Goal: Transaction & Acquisition: Purchase product/service

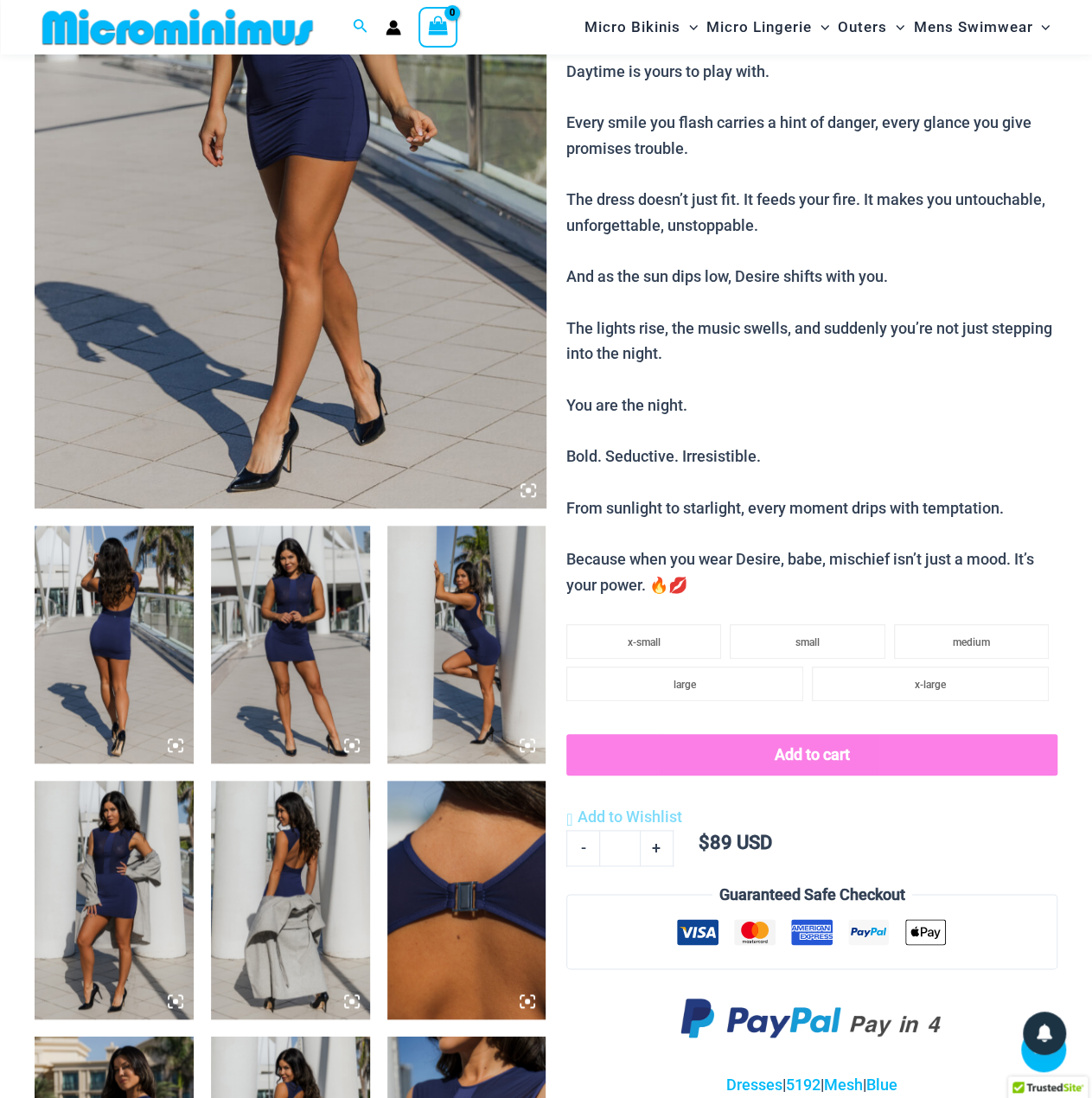
scroll to position [157, 0]
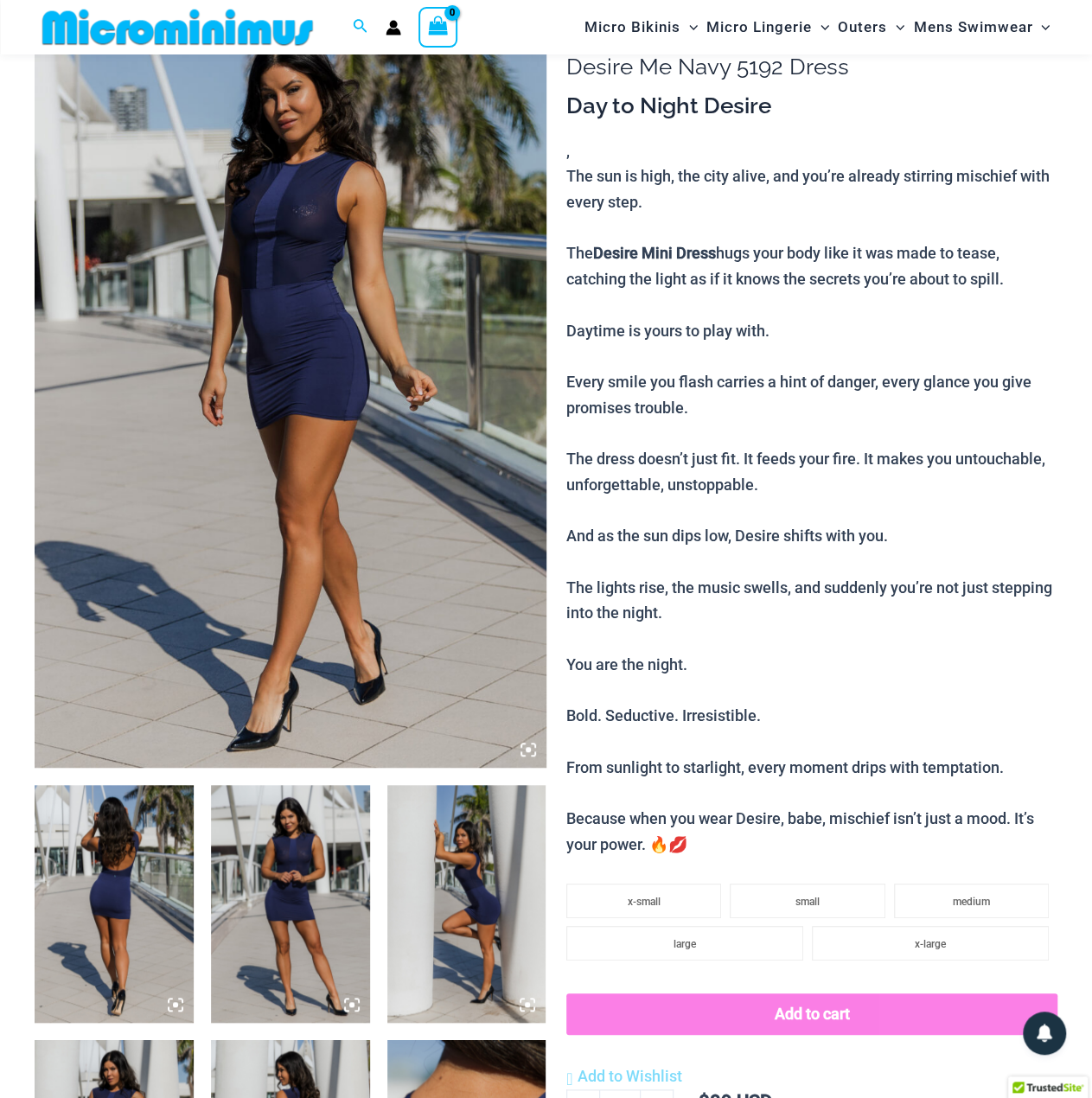
click at [276, 274] on img at bounding box center [290, 383] width 512 height 767
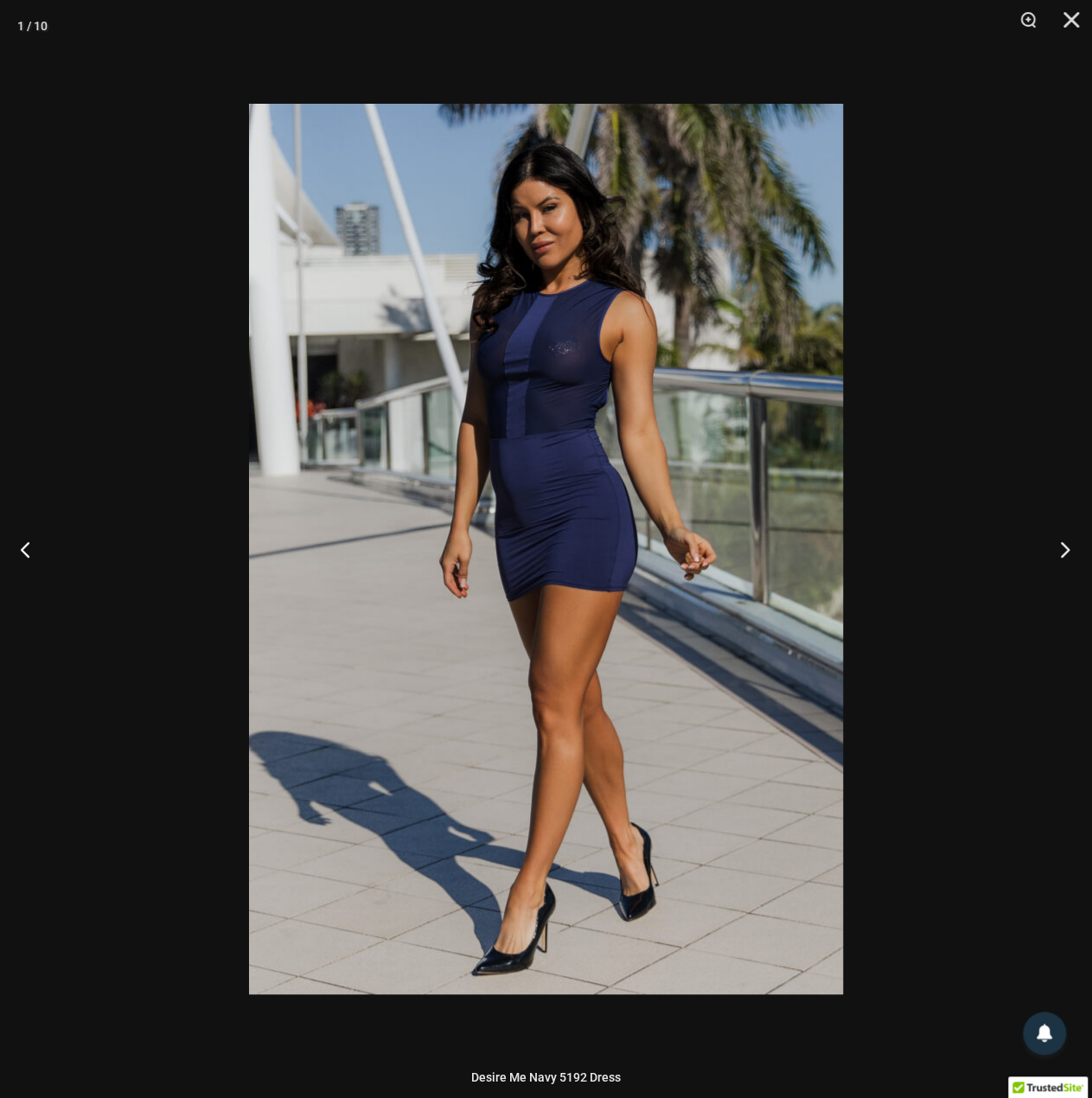
click at [1041, 556] on button "Next" at bounding box center [1060, 549] width 65 height 86
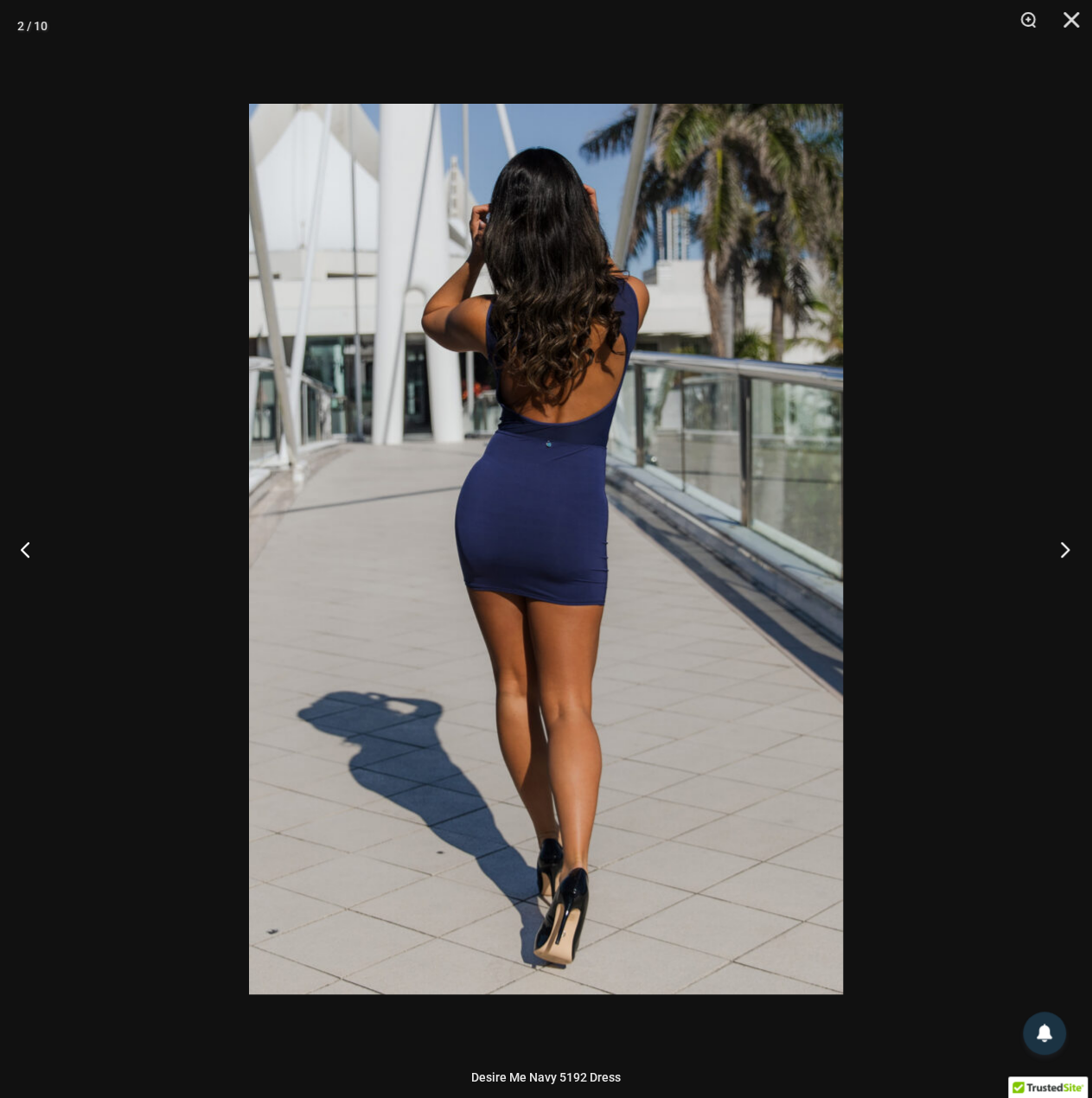
click at [1041, 556] on button "Next" at bounding box center [1060, 549] width 65 height 86
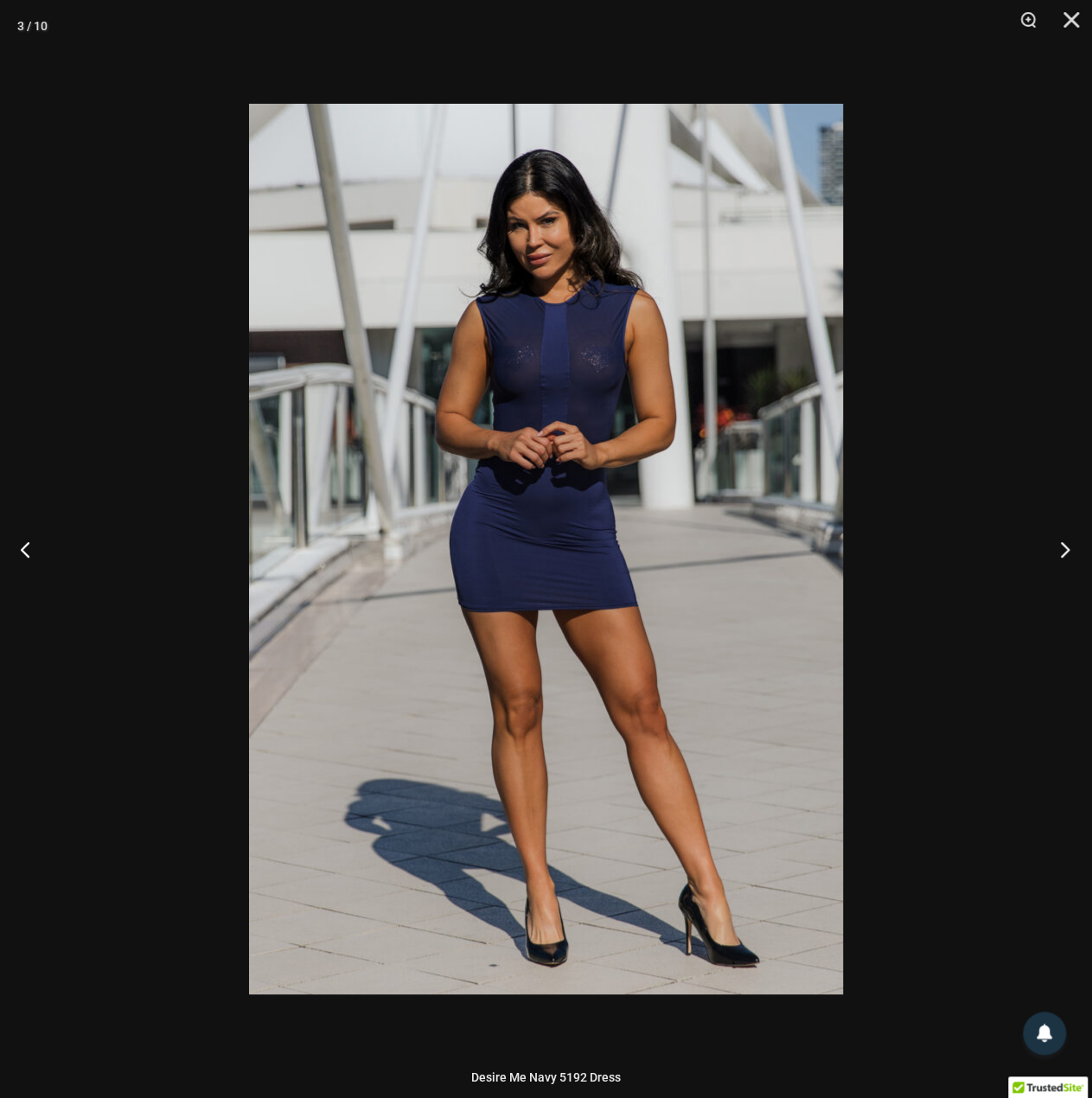
click at [1041, 556] on button "Next" at bounding box center [1060, 549] width 65 height 86
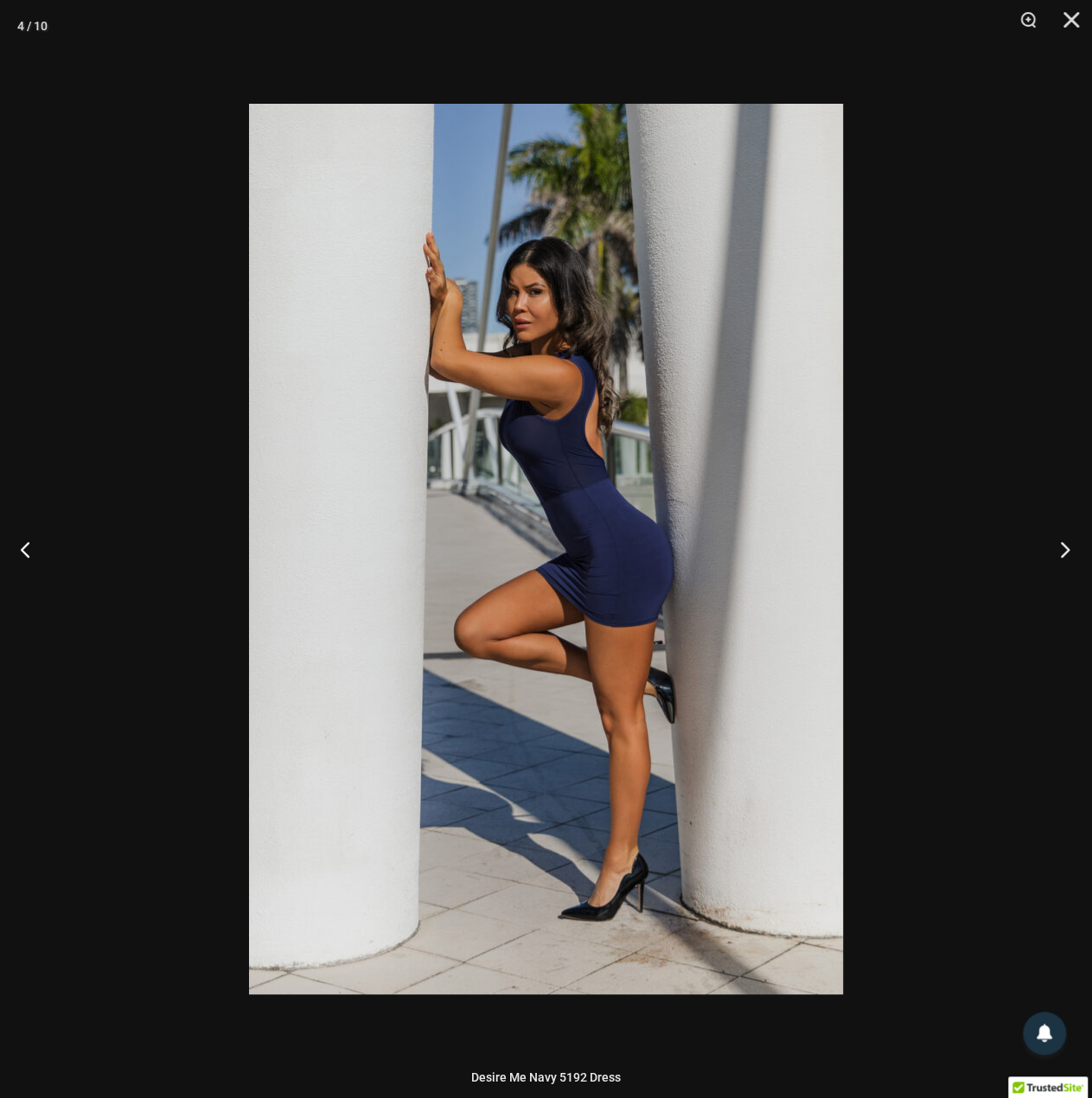
click at [1041, 556] on button "Next" at bounding box center [1060, 549] width 65 height 86
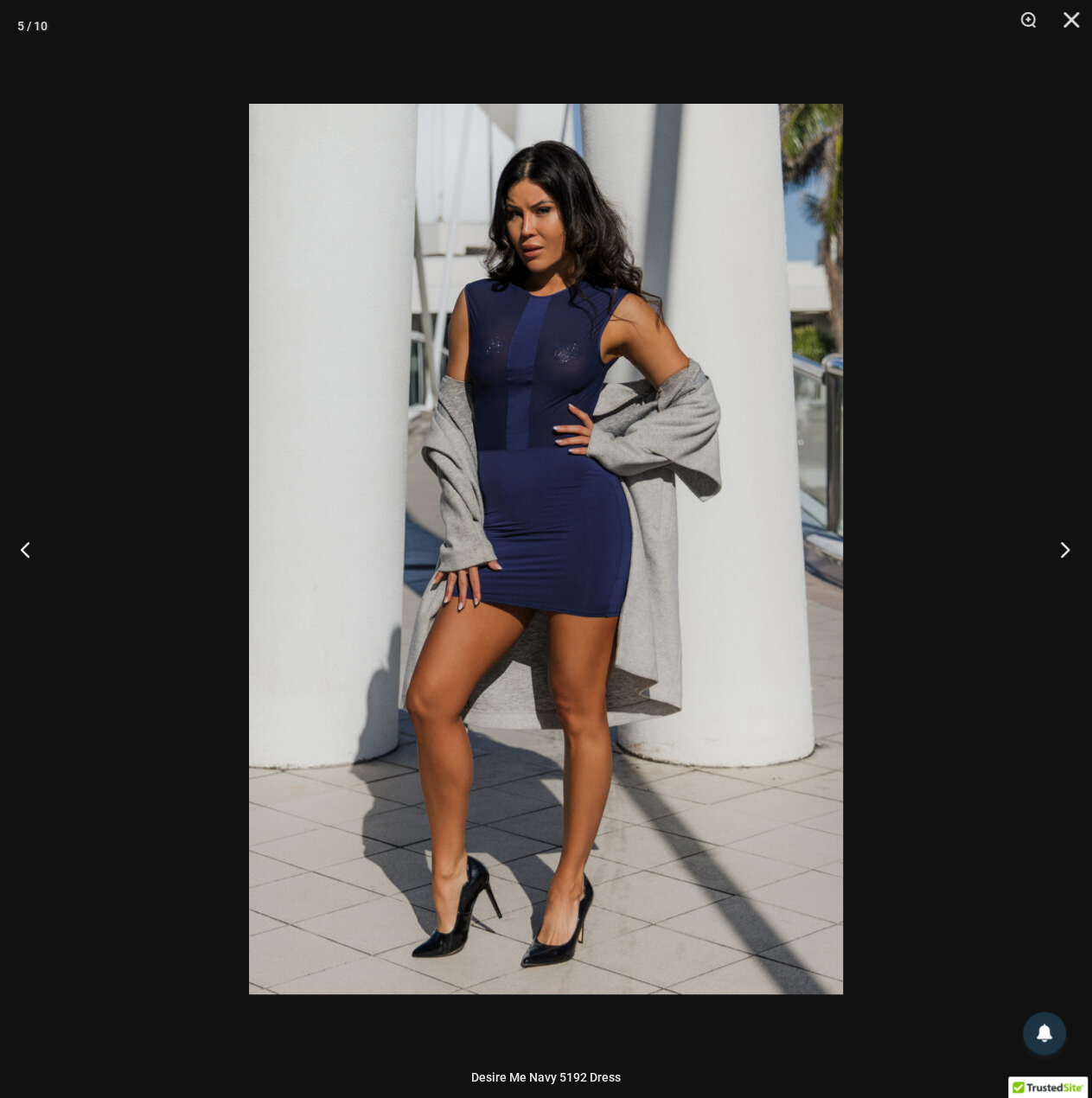
click at [1041, 556] on button "Next" at bounding box center [1060, 549] width 65 height 86
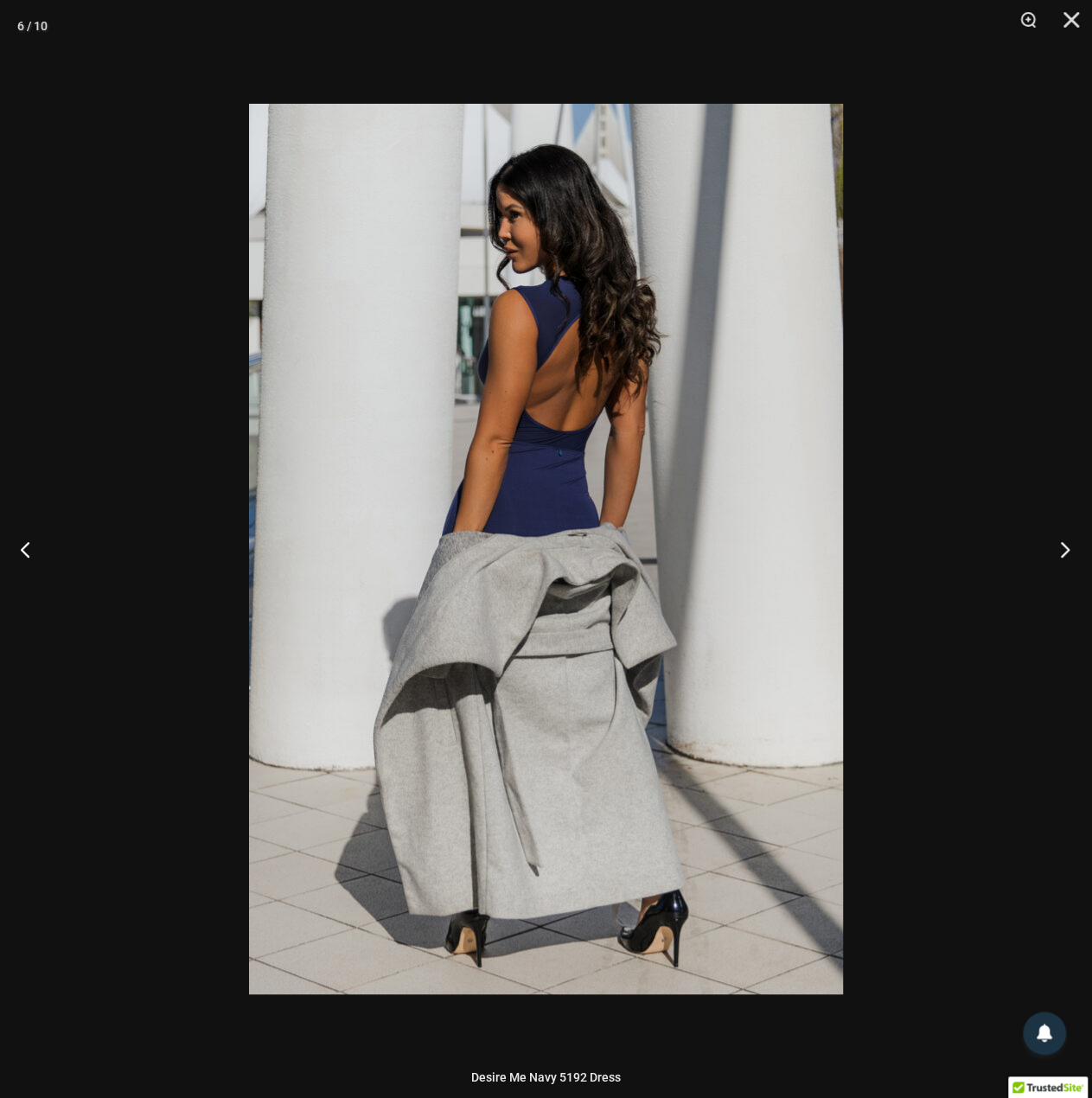
click at [1041, 556] on button "Next" at bounding box center [1060, 549] width 65 height 86
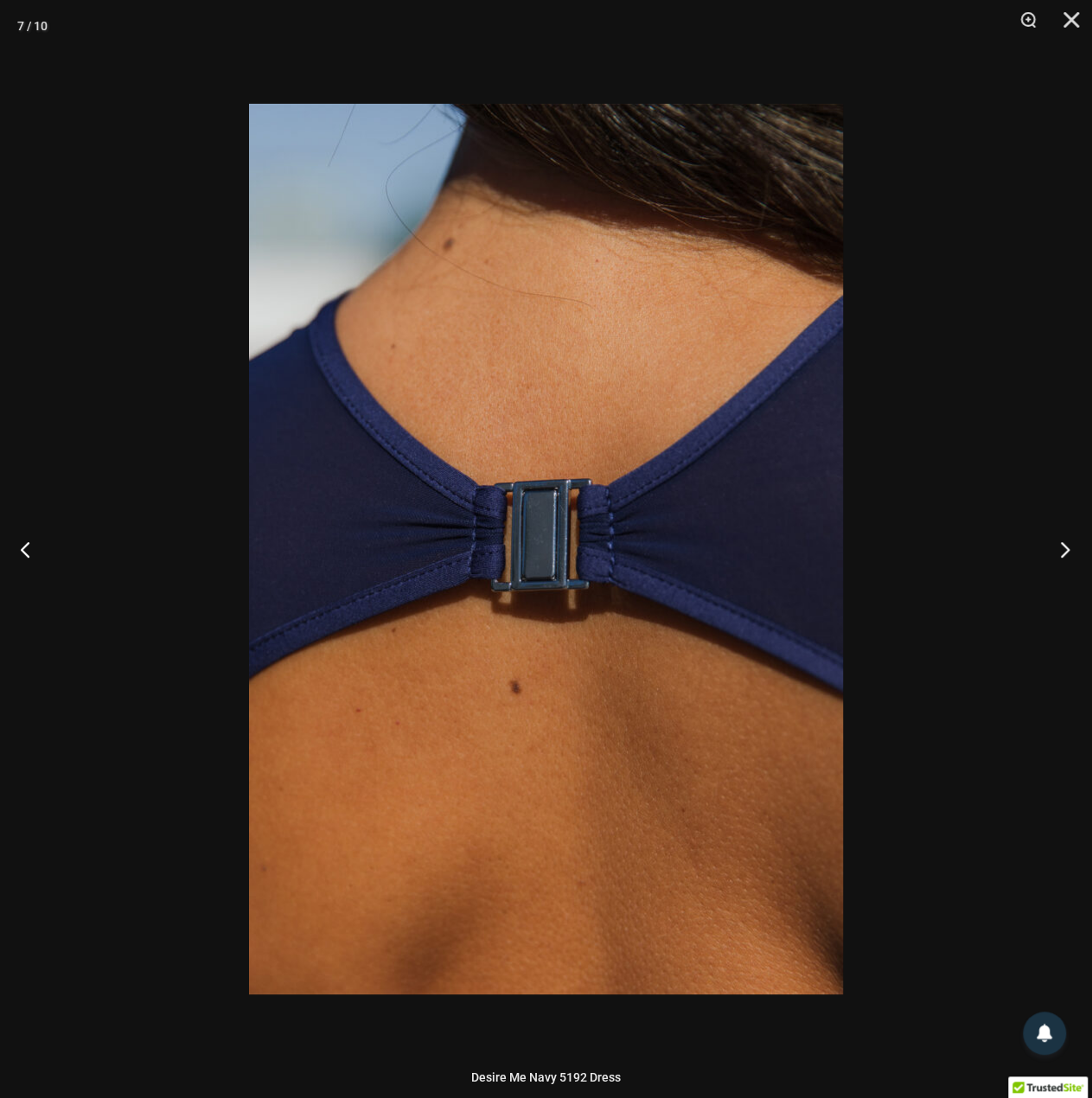
click at [1041, 556] on button "Next" at bounding box center [1060, 549] width 65 height 86
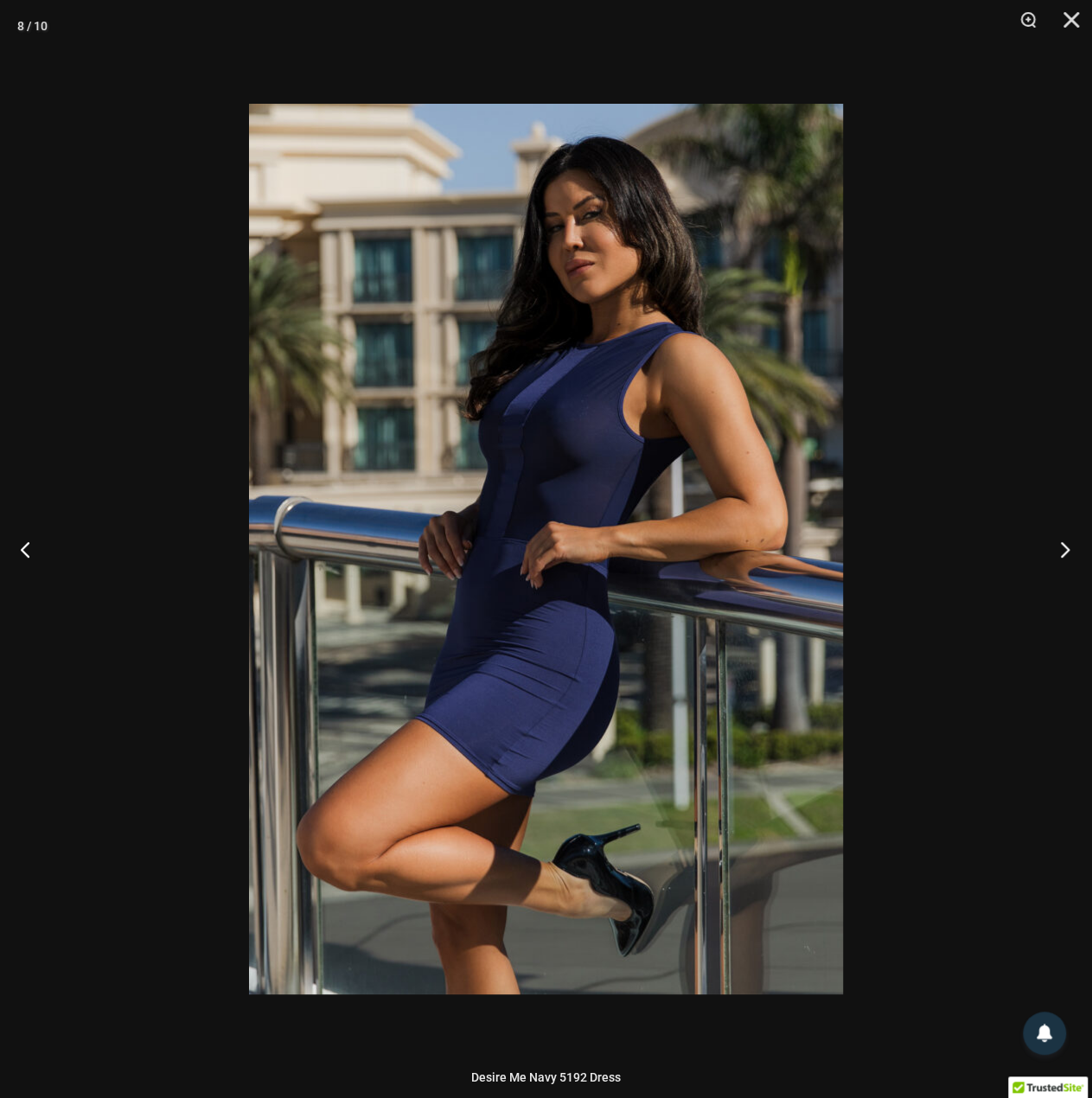
click at [1041, 556] on button "Next" at bounding box center [1060, 549] width 65 height 86
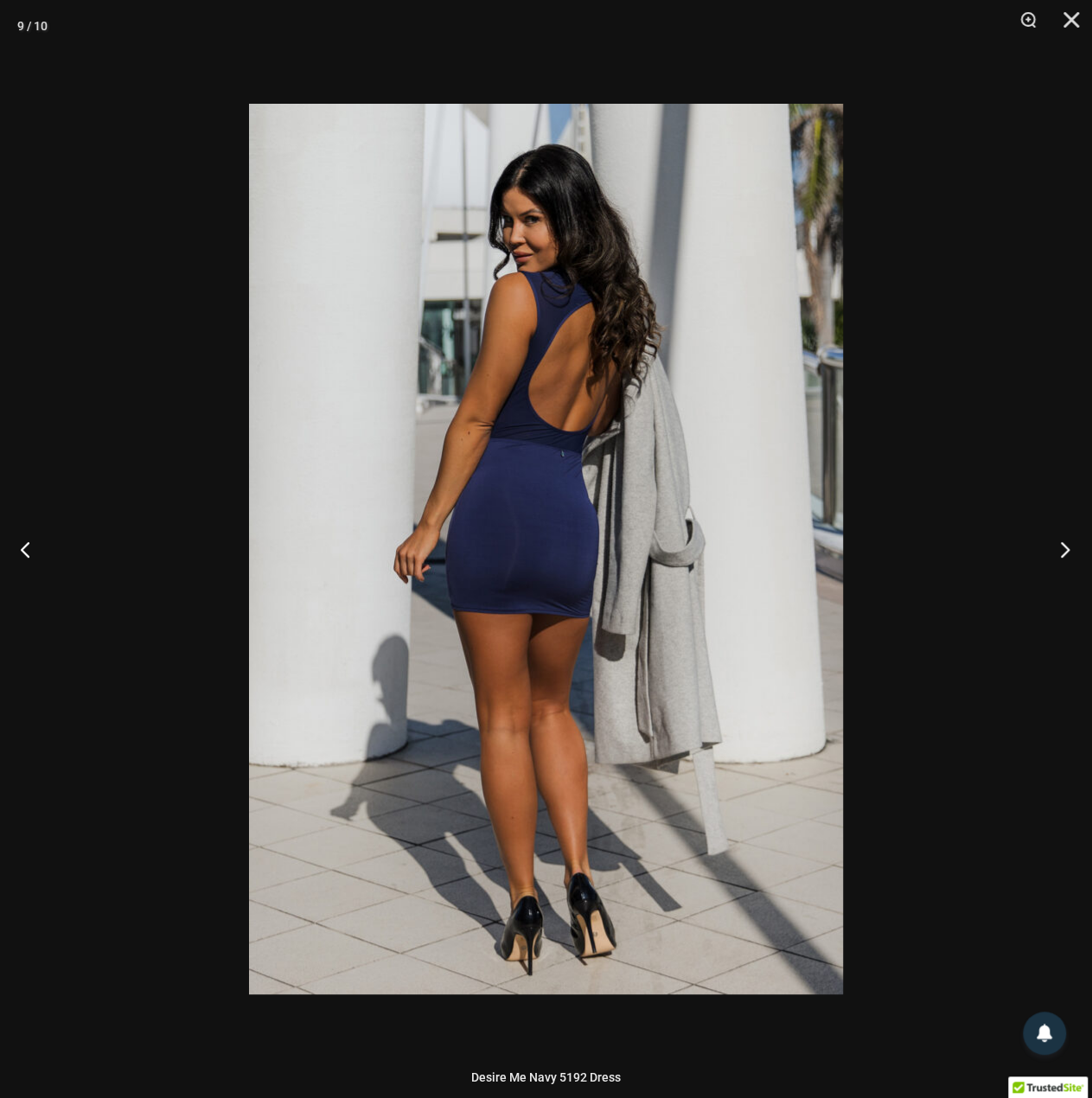
click at [1041, 556] on button "Next" at bounding box center [1060, 549] width 65 height 86
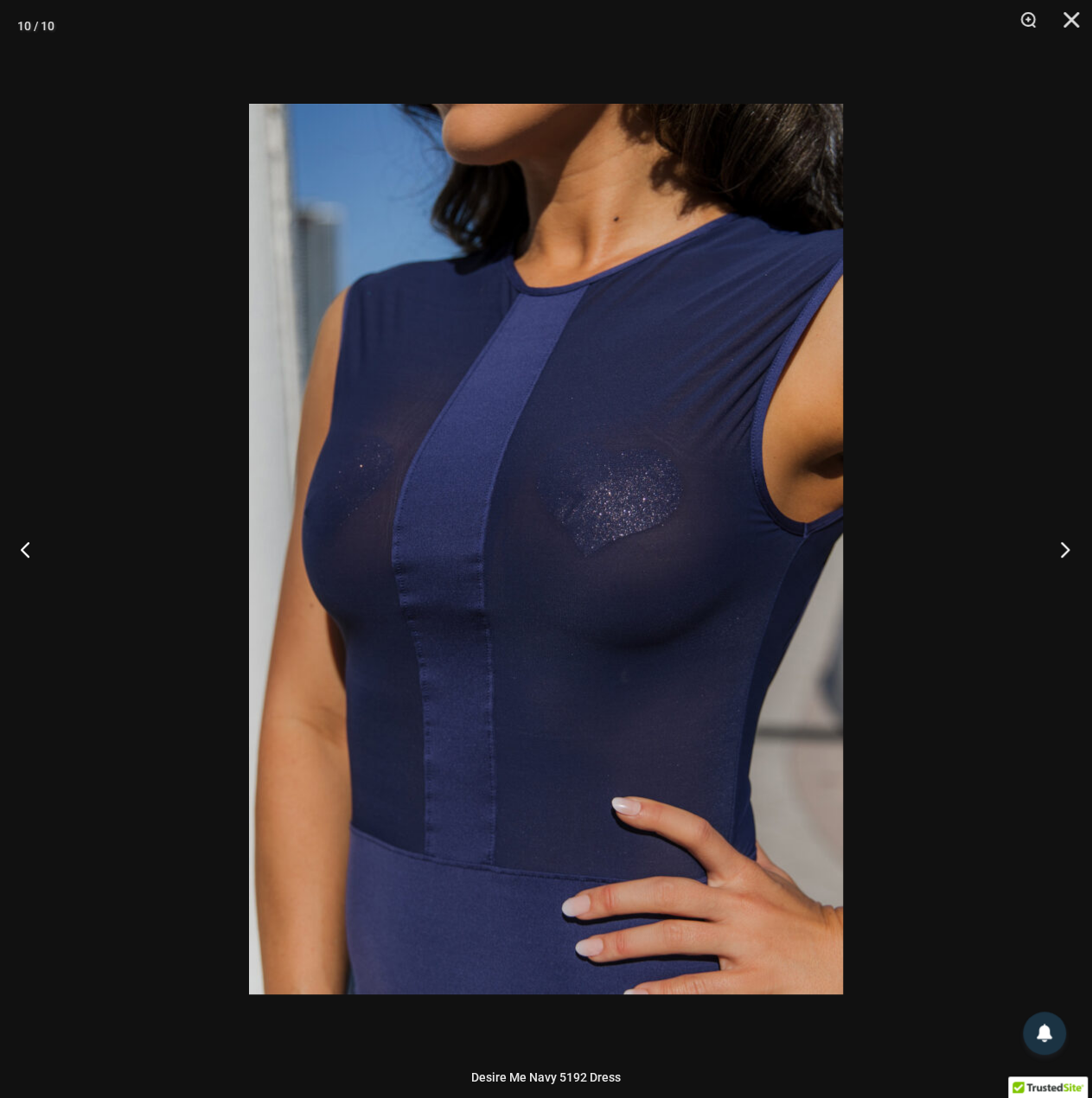
click at [1041, 556] on button "Next" at bounding box center [1060, 549] width 65 height 86
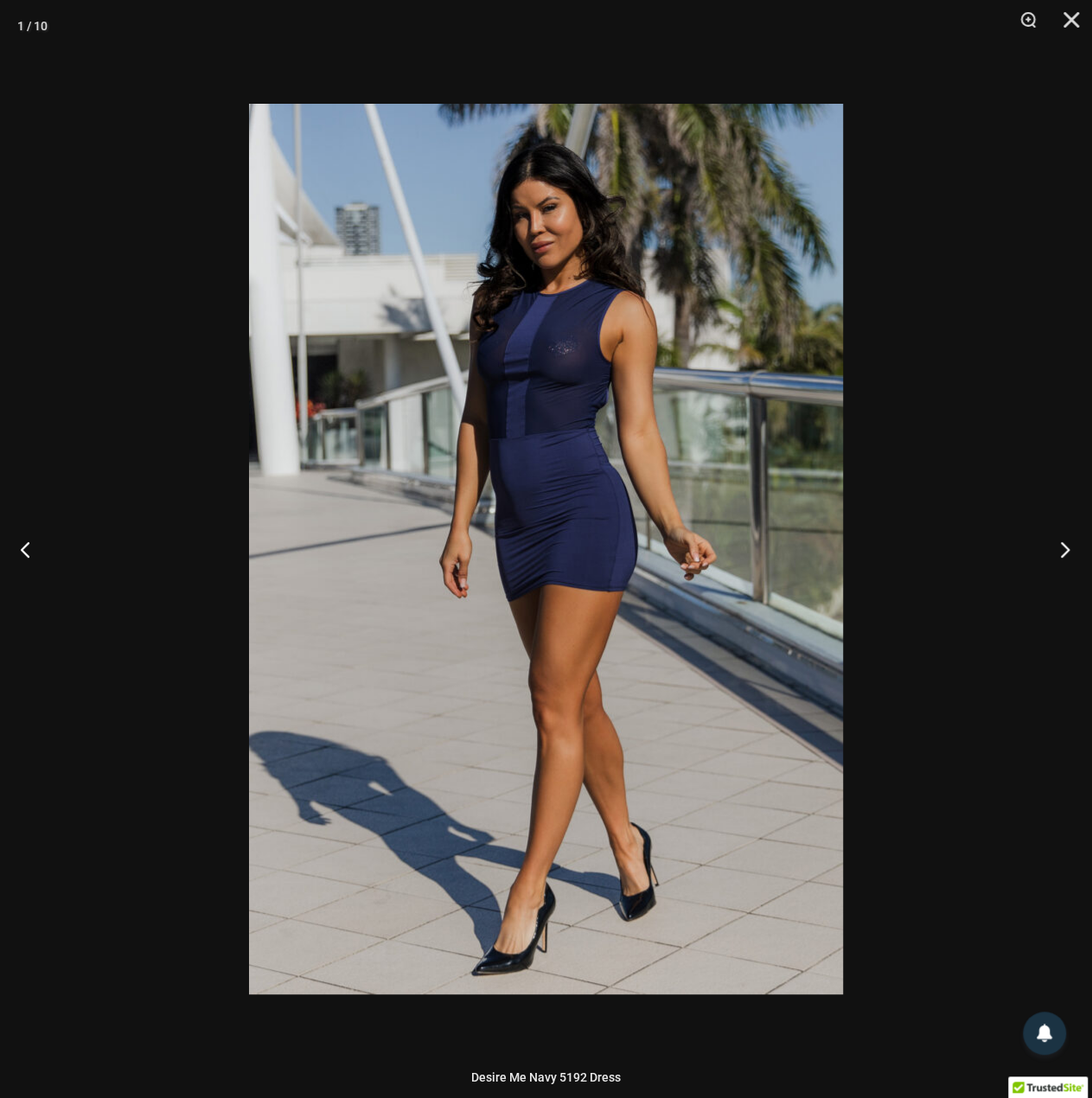
click at [1041, 556] on button "Next" at bounding box center [1060, 549] width 65 height 86
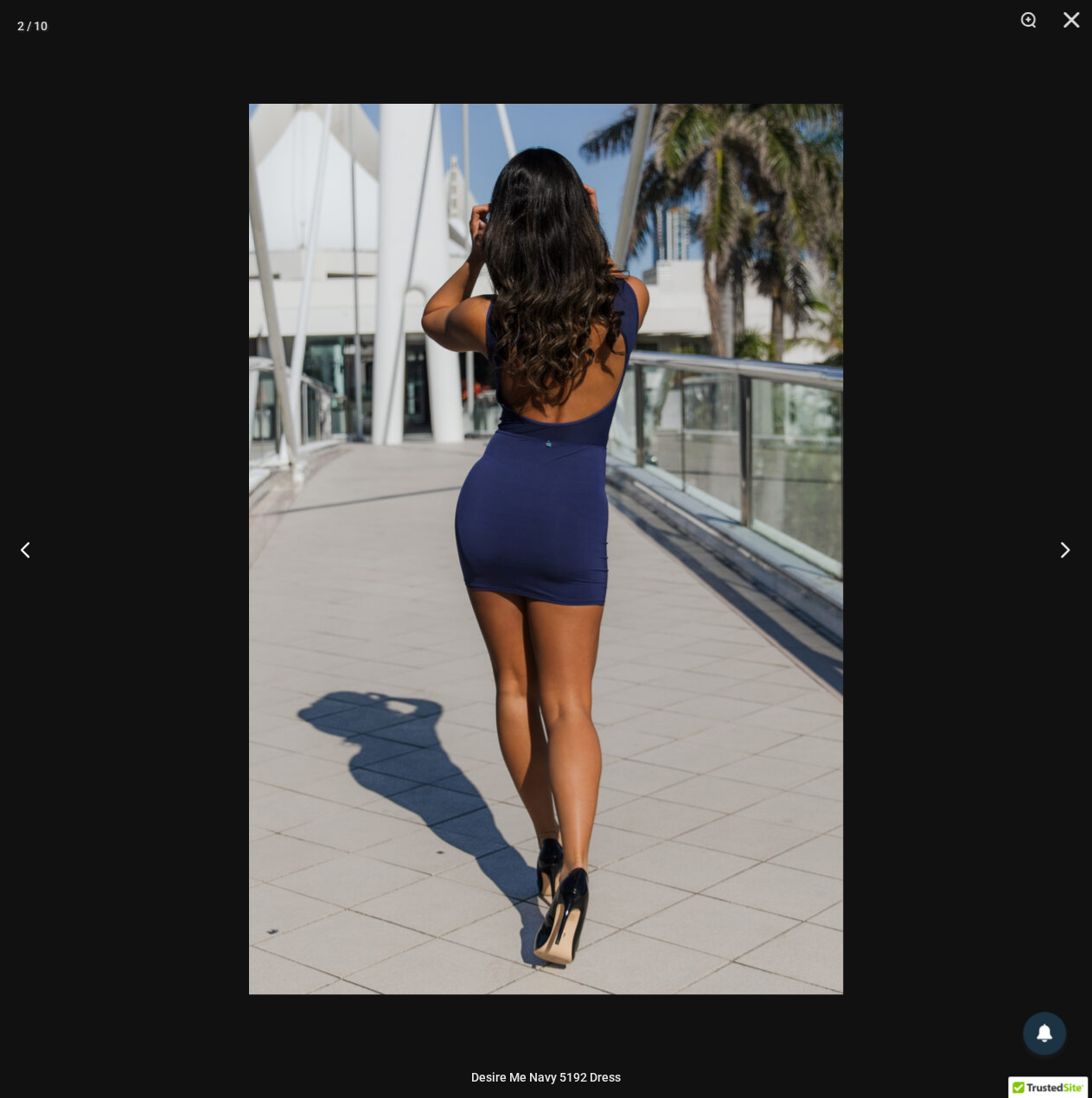
click at [1041, 556] on button "Next" at bounding box center [1060, 549] width 65 height 86
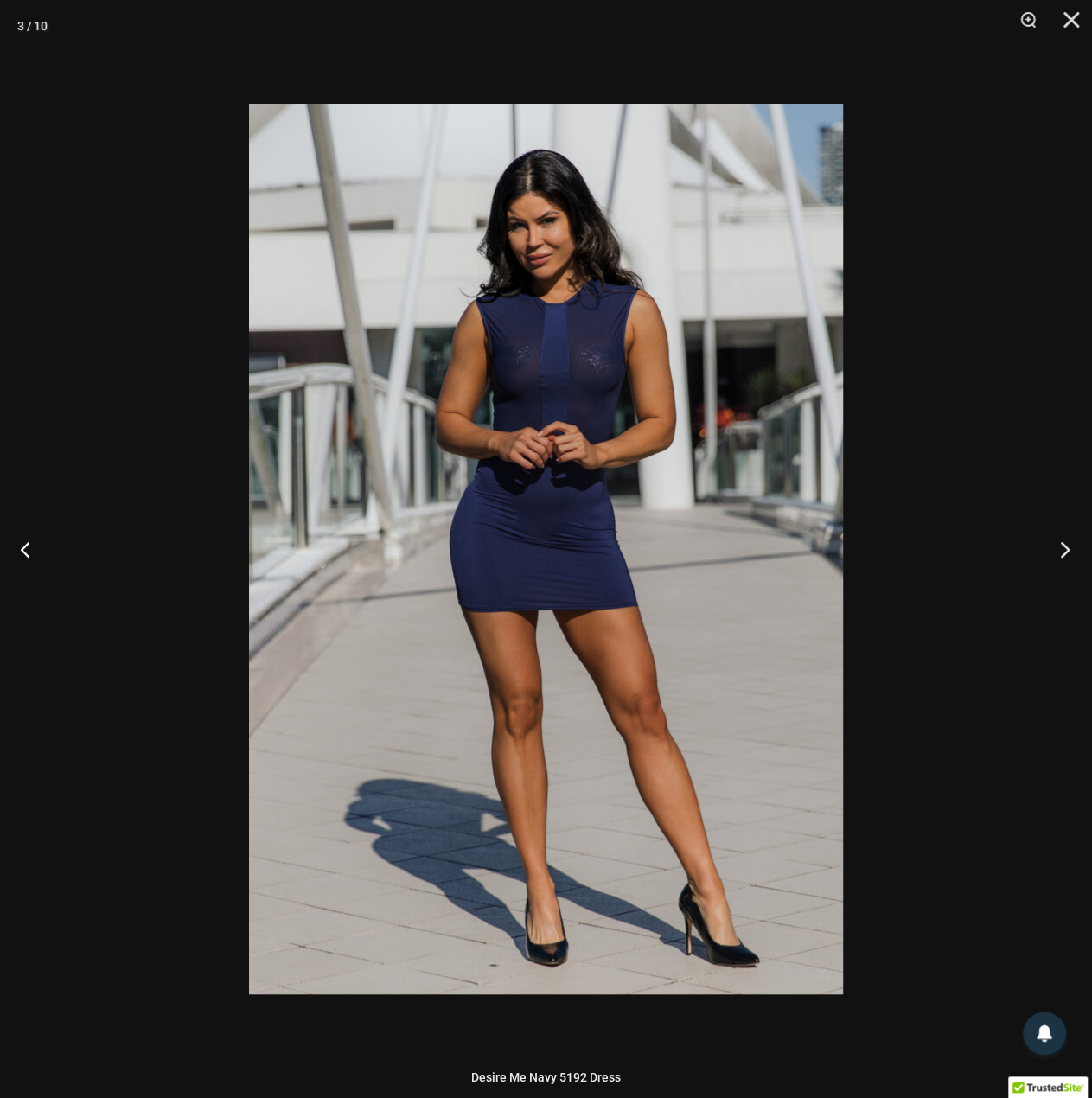
click at [1041, 556] on button "Next" at bounding box center [1060, 549] width 65 height 86
